Goal: Transaction & Acquisition: Purchase product/service

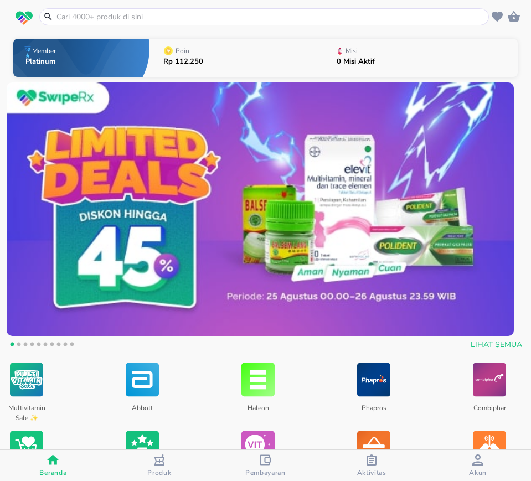
click at [206, 15] on input "text" at bounding box center [270, 17] width 430 height 12
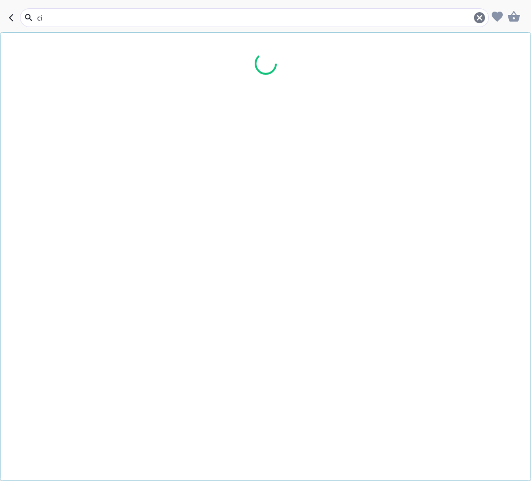
type input "c"
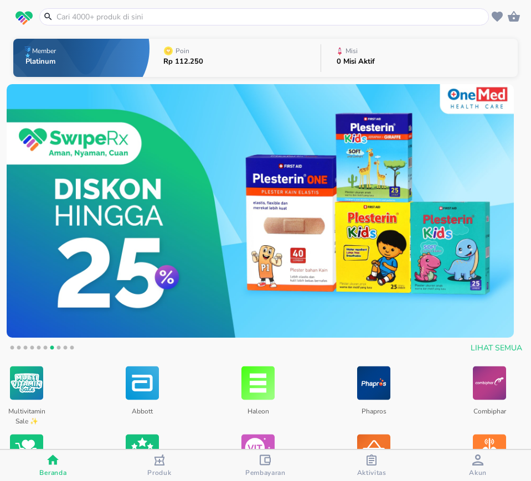
click at [200, 15] on input "text" at bounding box center [270, 17] width 430 height 12
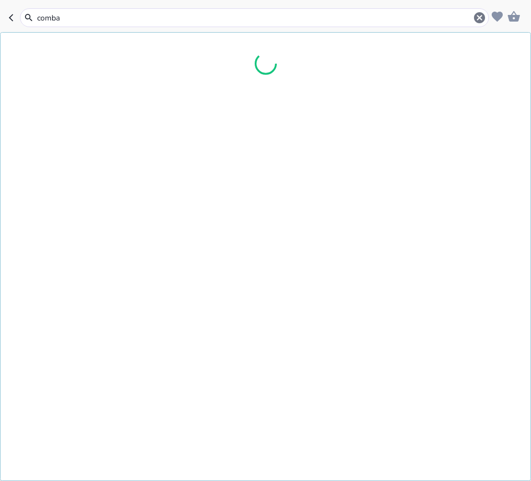
type input "comban"
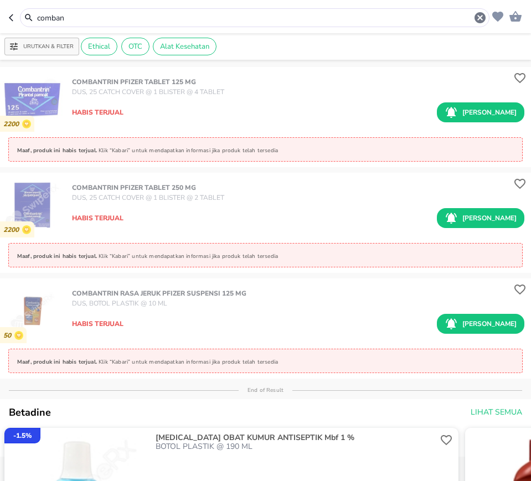
click at [14, 20] on icon "button" at bounding box center [13, 17] width 9 height 9
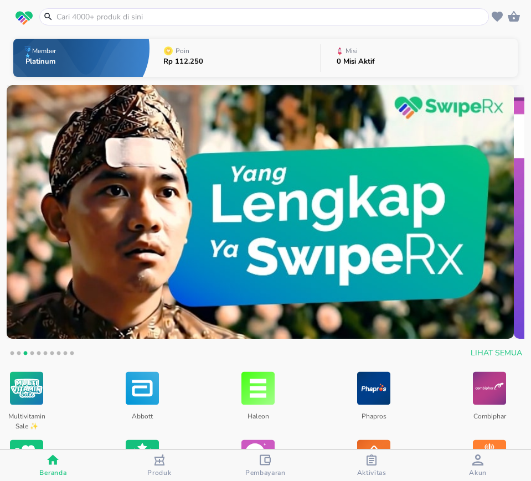
click at [95, 20] on input "text" at bounding box center [270, 17] width 430 height 12
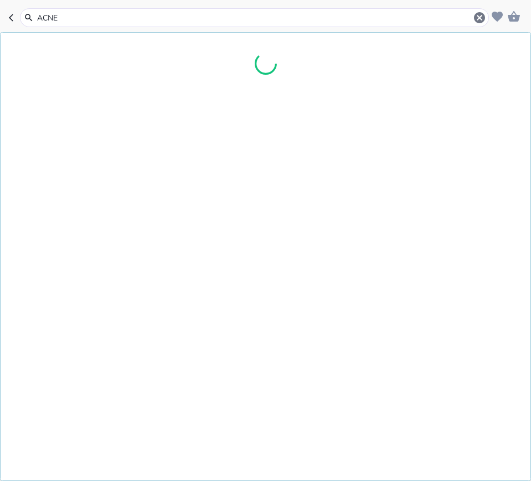
type input "ACNES"
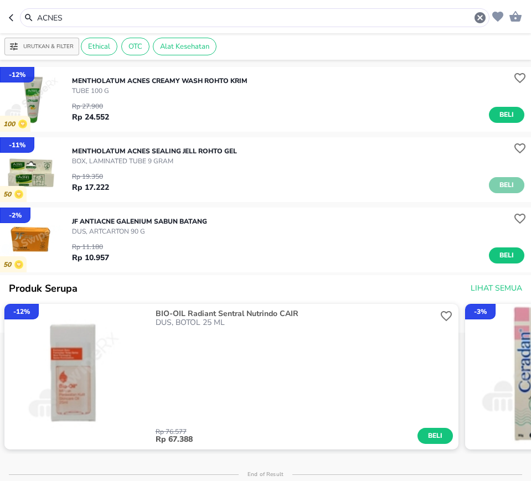
click at [497, 185] on span "Beli" at bounding box center [506, 185] width 19 height 12
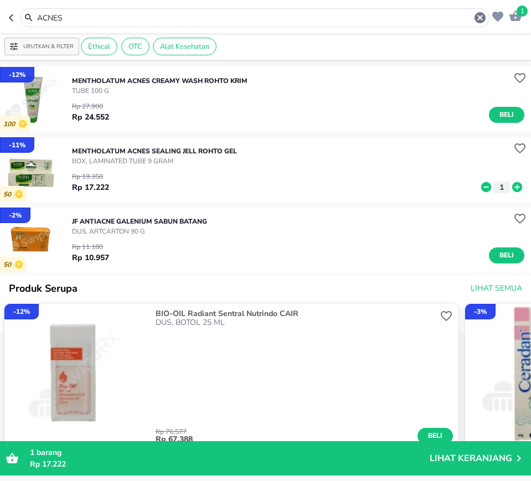
click at [85, 13] on input "ACNES" at bounding box center [254, 18] width 437 height 12
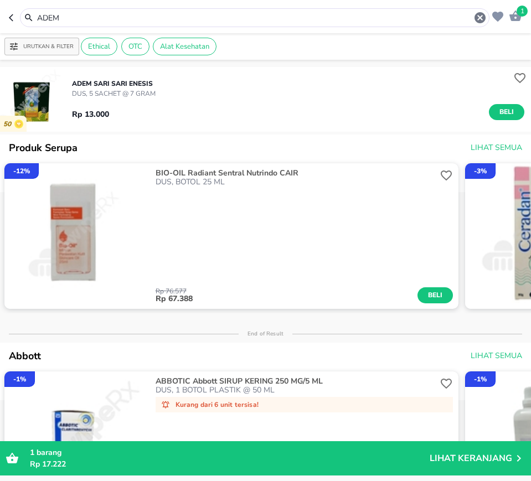
click at [72, 13] on input "ADEM" at bounding box center [254, 18] width 437 height 12
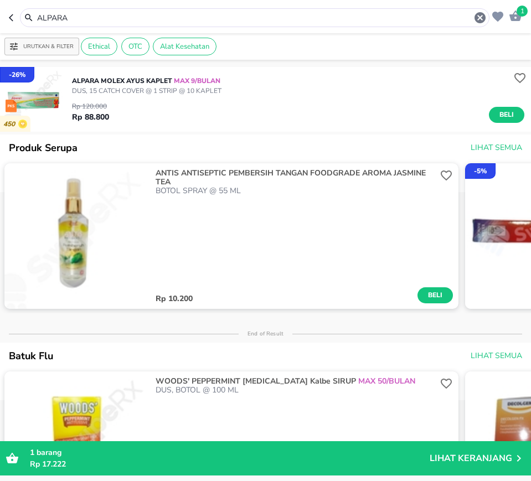
click at [82, 14] on input "ALPARA" at bounding box center [254, 18] width 437 height 12
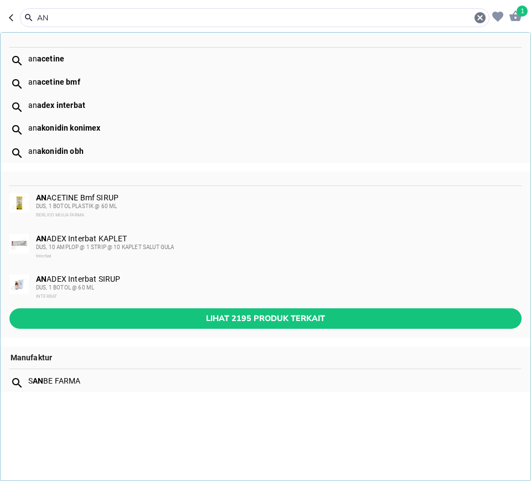
click at [71, 18] on input "AN" at bounding box center [254, 18] width 437 height 12
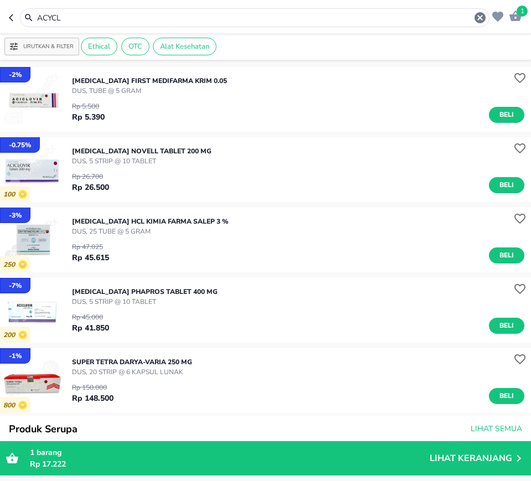
click at [70, 17] on input "ACYCL" at bounding box center [254, 18] width 437 height 12
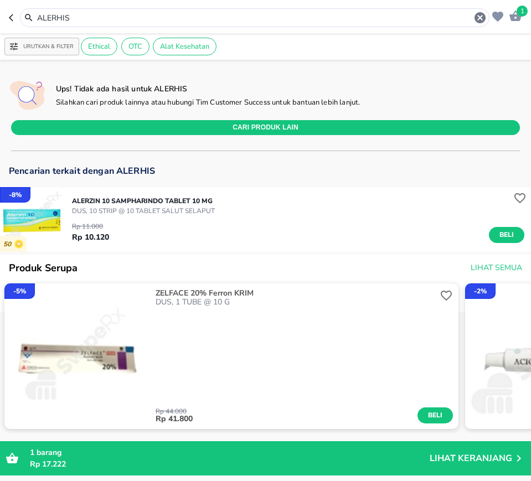
click at [86, 14] on input "ALERHIS" at bounding box center [254, 18] width 437 height 12
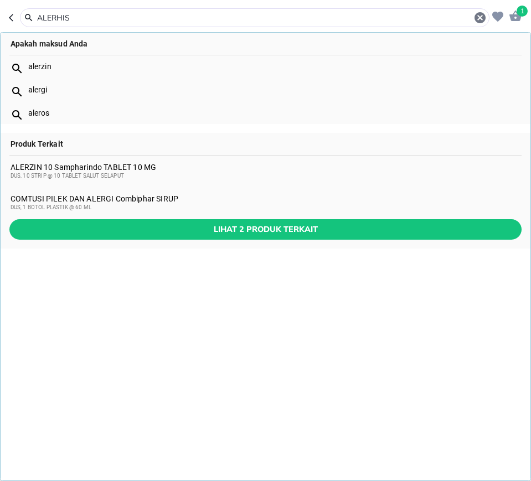
click at [95, 14] on input "ALERHIS" at bounding box center [254, 18] width 437 height 12
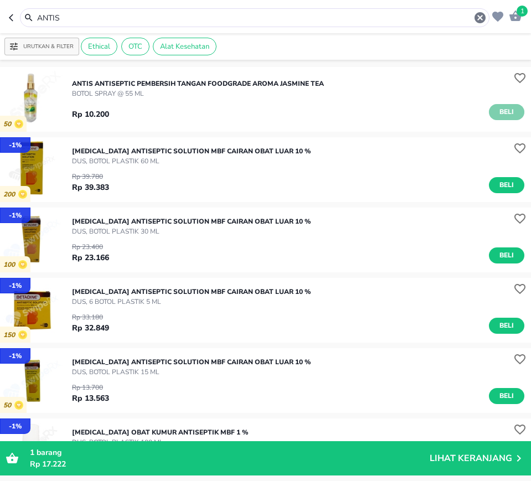
click at [497, 108] on span "Beli" at bounding box center [506, 112] width 19 height 12
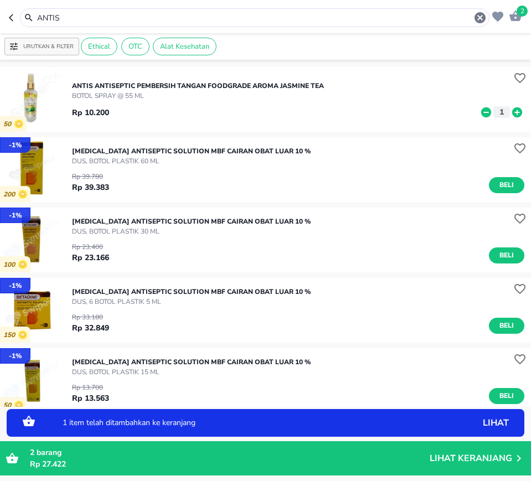
click at [512, 113] on icon at bounding box center [517, 112] width 10 height 10
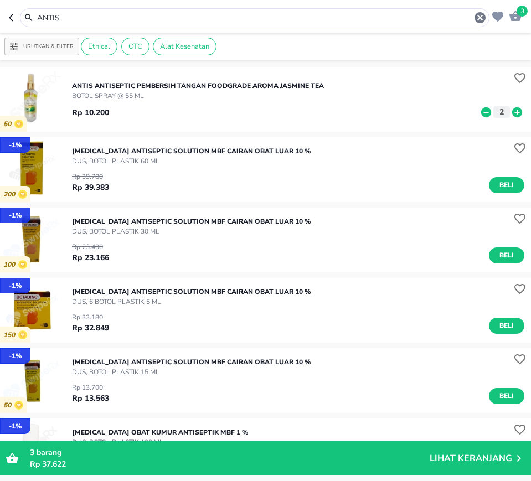
drag, startPoint x: 485, startPoint y: 137, endPoint x: 464, endPoint y: 159, distance: 30.5
click at [481, 139] on div "- 1 % 200 [MEDICAL_DATA] ANTISEPTIC SOLUTION Mbf CAIRAN OBAT LUAR 10 % DUS, BOT…" at bounding box center [265, 169] width 531 height 65
click at [479, 112] on icon at bounding box center [486, 112] width 14 height 12
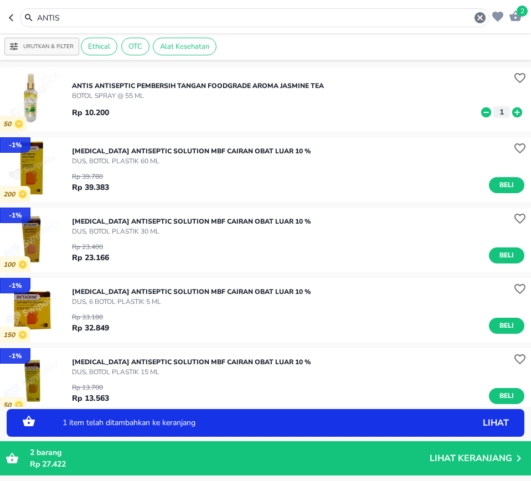
click at [479, 112] on icon at bounding box center [486, 112] width 14 height 12
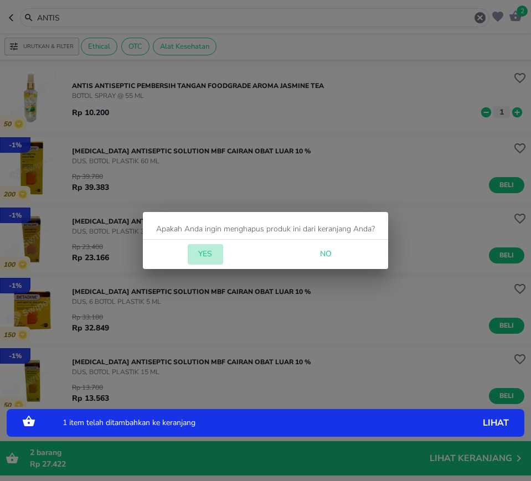
click at [203, 245] on button "Yes" at bounding box center [205, 254] width 35 height 20
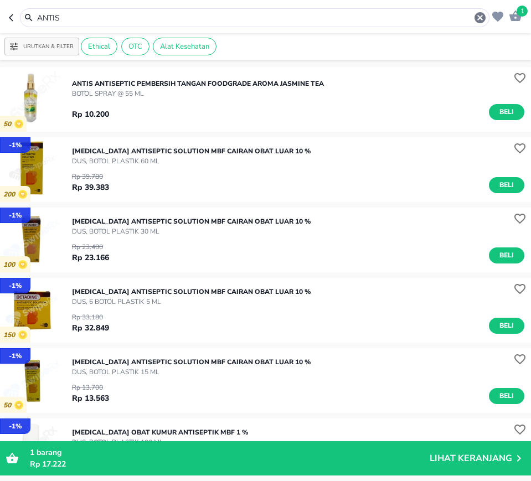
click at [76, 17] on input "ANTIS" at bounding box center [254, 18] width 437 height 12
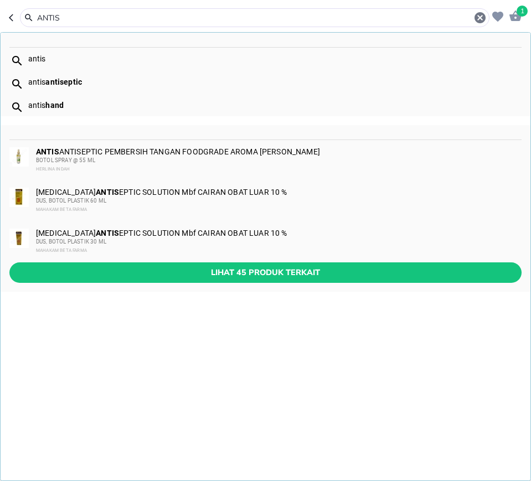
click at [76, 17] on input "ANTIS" at bounding box center [254, 18] width 437 height 12
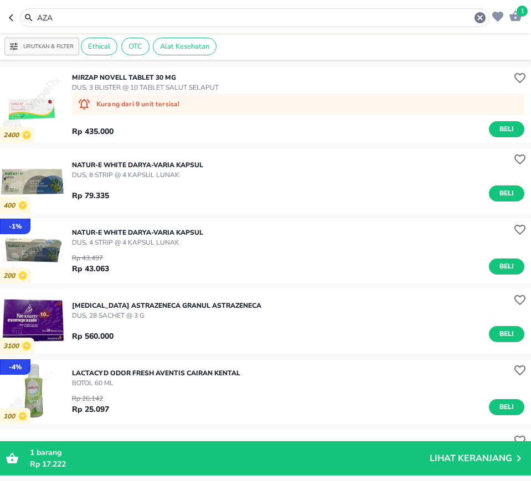
click at [95, 18] on input "AZA" at bounding box center [254, 18] width 437 height 12
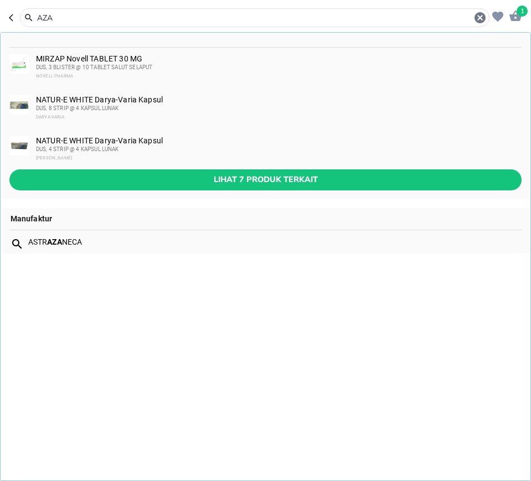
click at [76, 20] on input "AZA" at bounding box center [254, 18] width 437 height 12
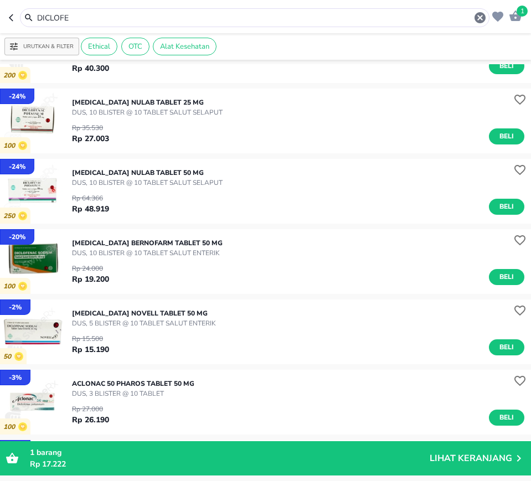
scroll to position [277, 0]
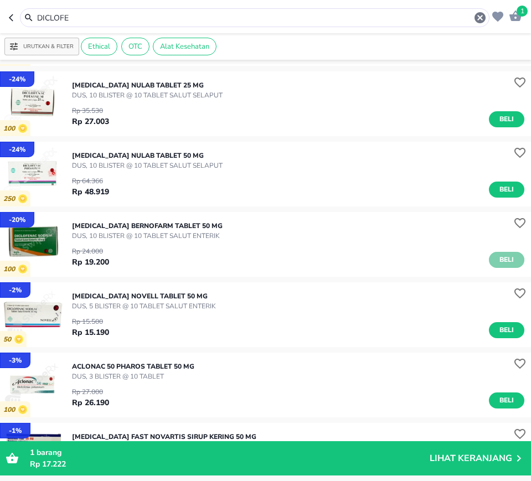
click at [500, 259] on span "Beli" at bounding box center [506, 260] width 19 height 12
click at [497, 185] on span "Beli" at bounding box center [506, 190] width 19 height 12
click at [89, 15] on input "DICLOFE" at bounding box center [254, 18] width 437 height 12
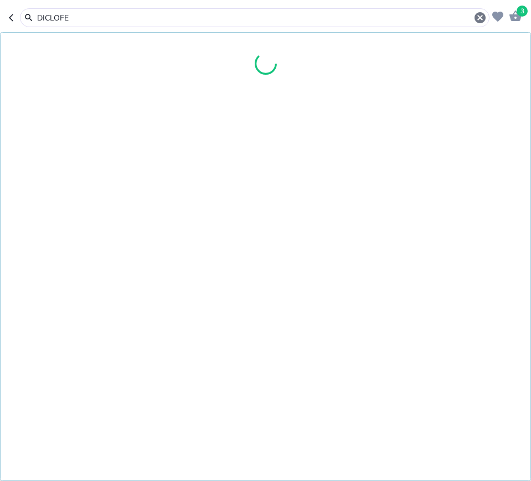
click at [89, 15] on input "DICLOFE" at bounding box center [254, 18] width 437 height 12
type input "DUREX"
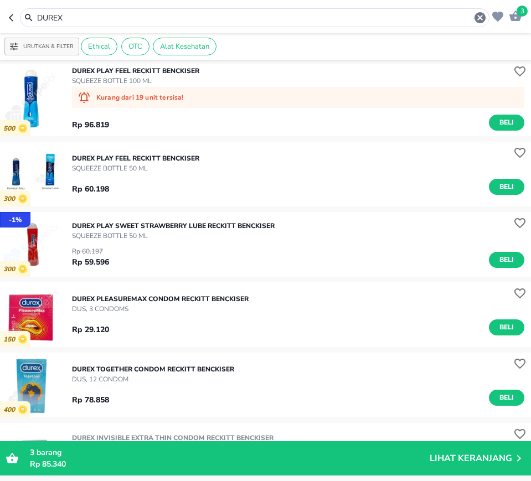
scroll to position [862, 0]
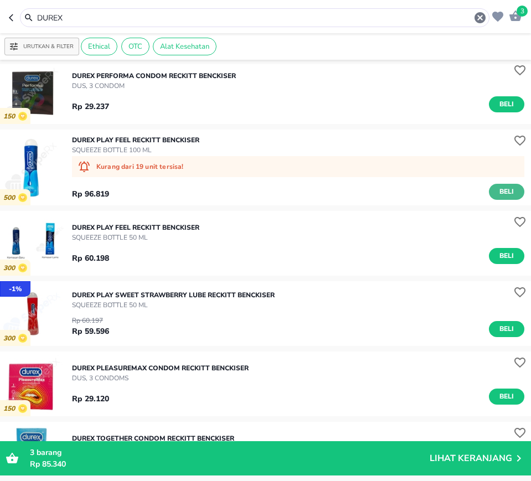
click at [502, 190] on span "Beli" at bounding box center [506, 192] width 19 height 12
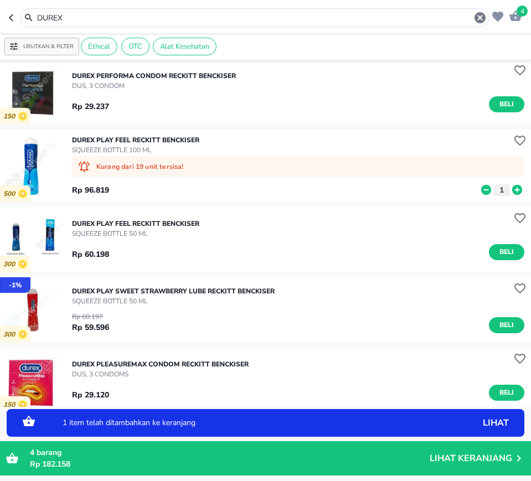
click at [473, 458] on p "Lihat Keranjang" at bounding box center [470, 458] width 82 height 0
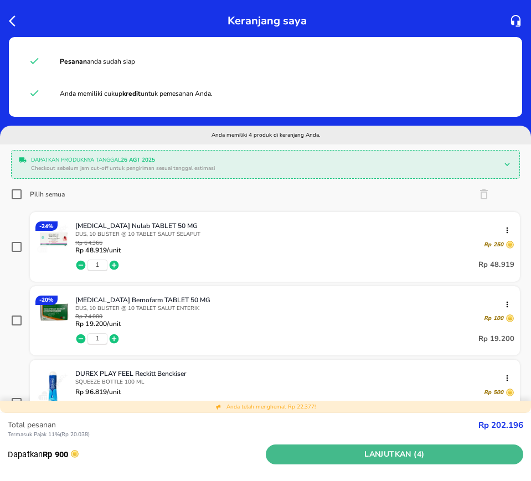
click at [405, 460] on span "Lanjutkan (4)" at bounding box center [394, 455] width 249 height 14
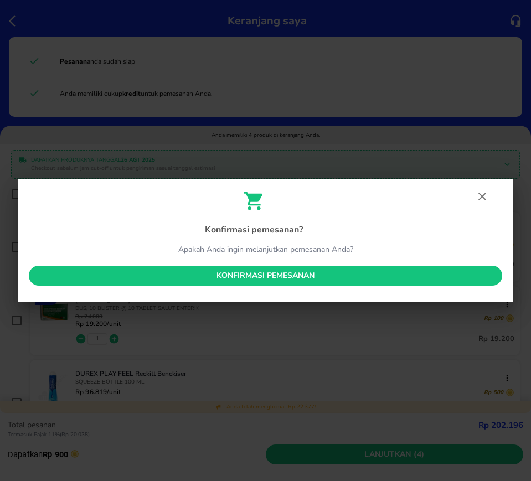
drag, startPoint x: 170, startPoint y: 276, endPoint x: 4, endPoint y: 390, distance: 200.9
click at [170, 276] on span "Konfirmasi pemesanan" at bounding box center [265, 276] width 455 height 14
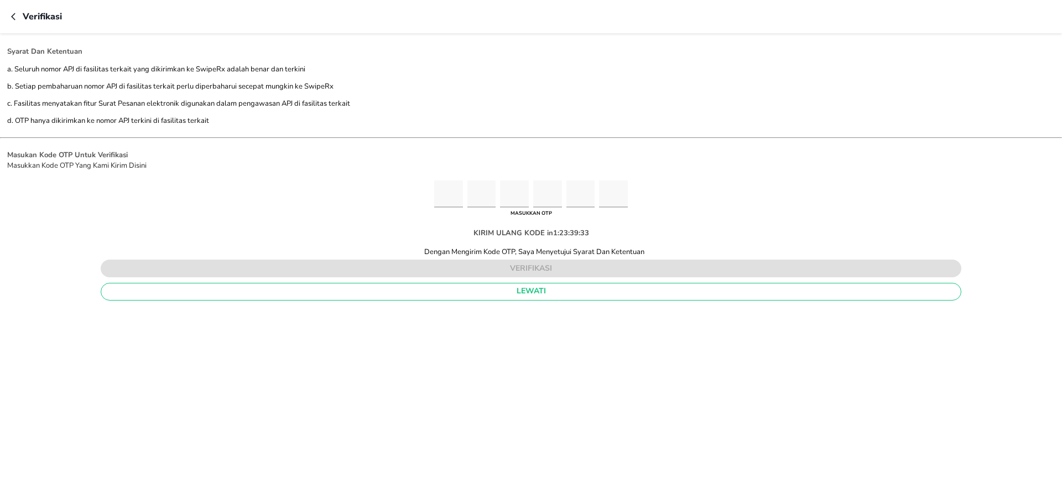
click at [530, 174] on div "Masukan Kode OTP Untuk Verifikasi Masukkan Kode OTP Yang Kami Kirim Disini MASU…" at bounding box center [531, 226] width 1062 height 153
click at [434, 190] on input "Please enter OTP character 1" at bounding box center [448, 193] width 29 height 27
paste input "6"
type input "2"
type input "8"
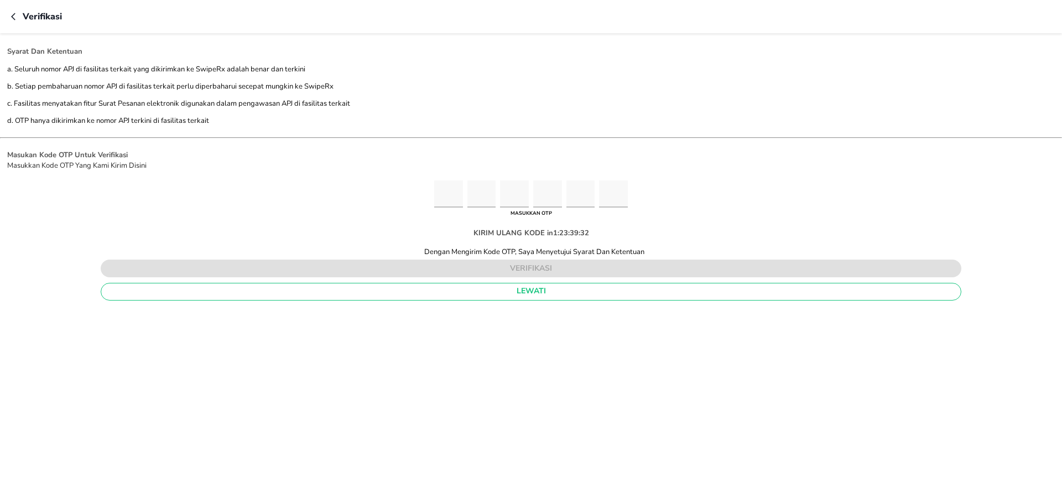
type input "0"
type input "1"
type input "5"
type input "6"
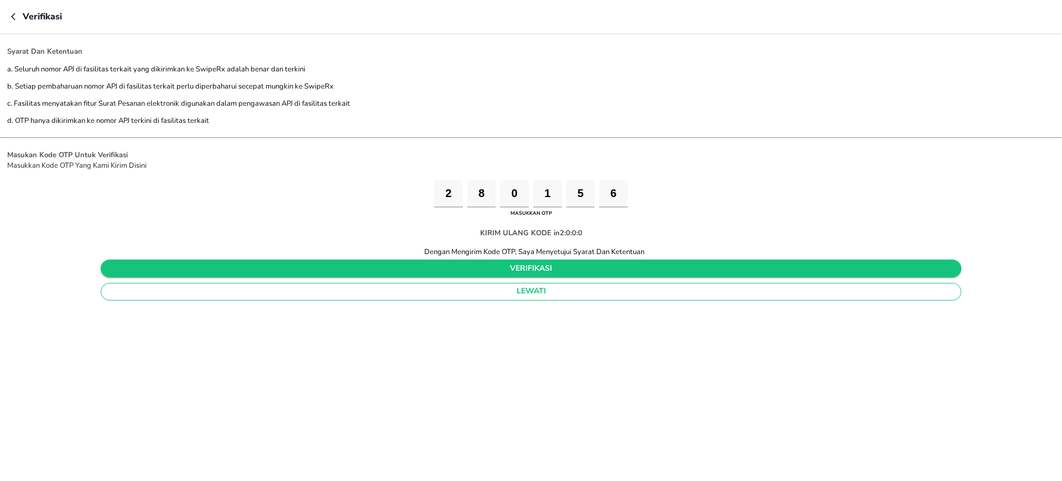
click at [512, 260] on button "verifikasi" at bounding box center [531, 269] width 860 height 18
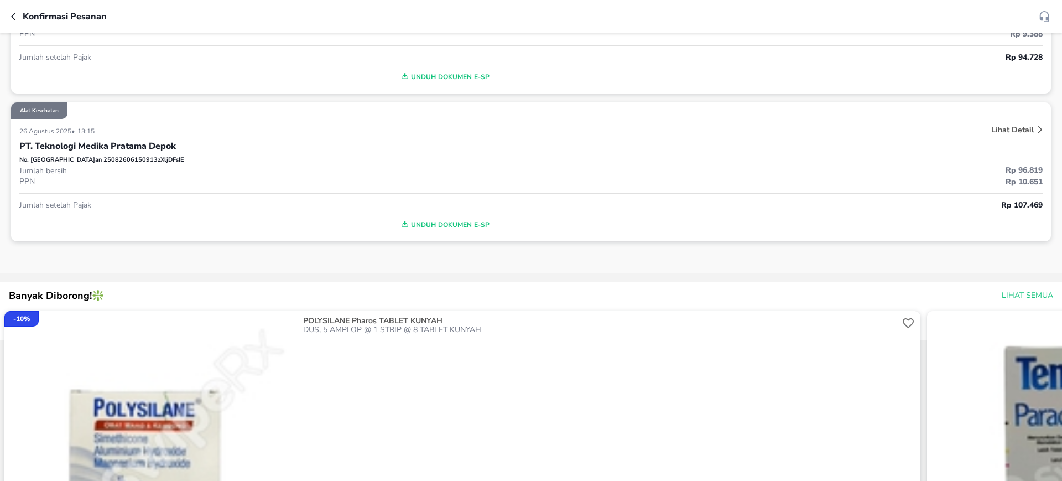
scroll to position [69, 0]
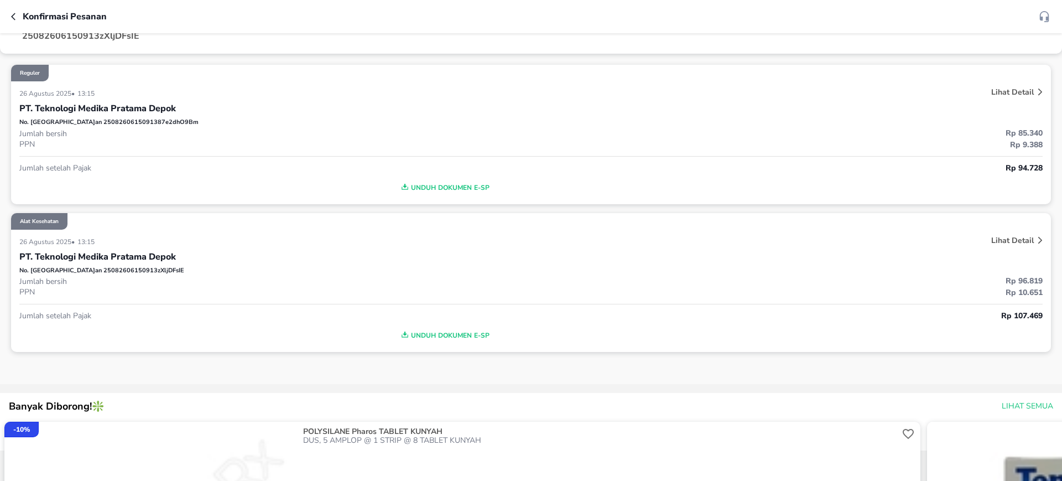
click at [444, 189] on span "Unduh Dokumen e-SP" at bounding box center [444, 187] width 841 height 14
click at [424, 334] on span "Unduh Dokumen e-SP" at bounding box center [444, 335] width 841 height 14
